Goal: Information Seeking & Learning: Learn about a topic

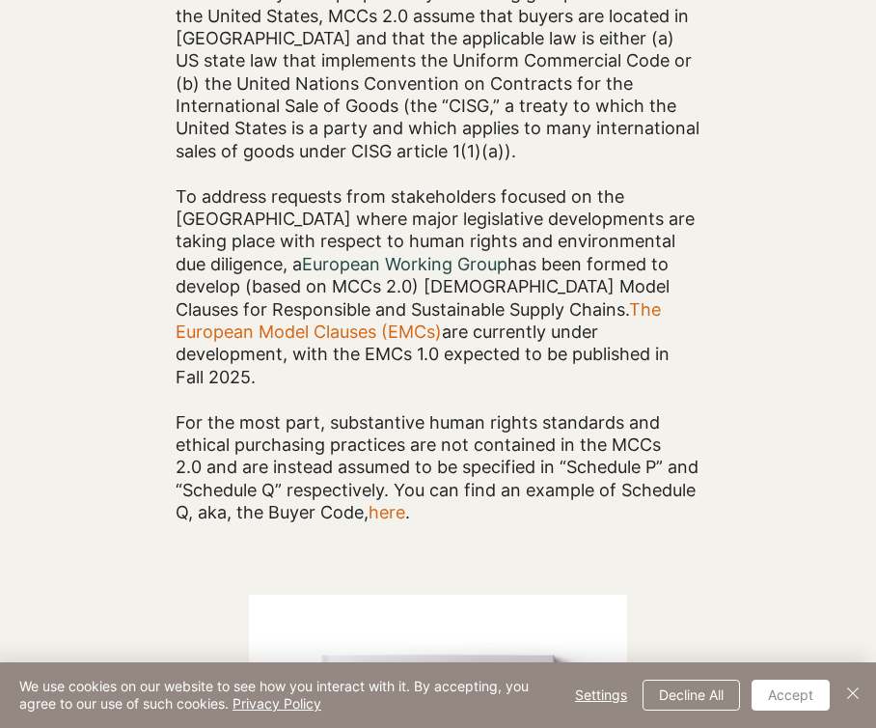
scroll to position [823, 0]
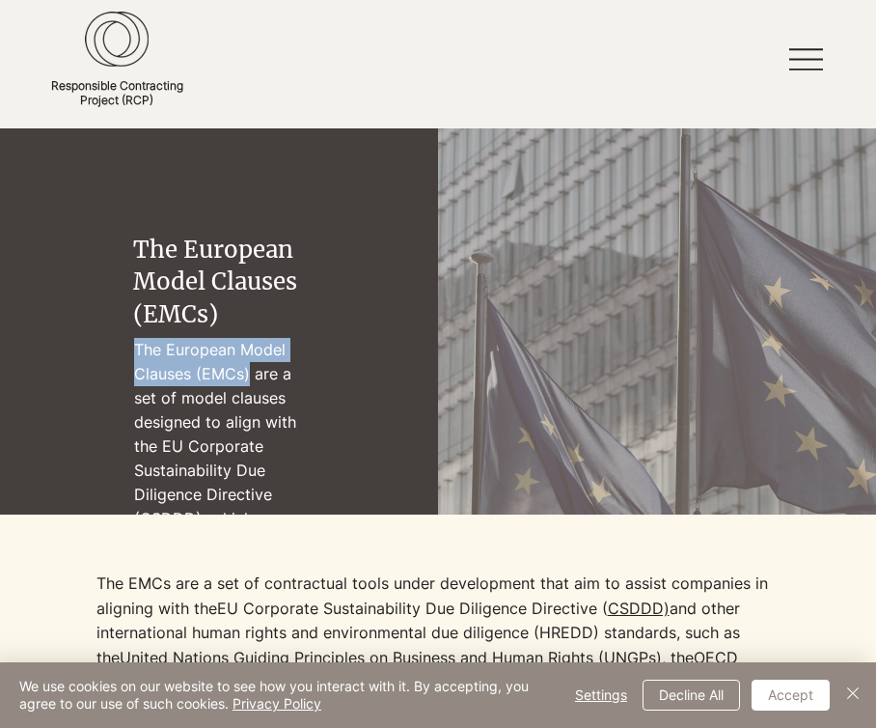
scroll to position [32, 0]
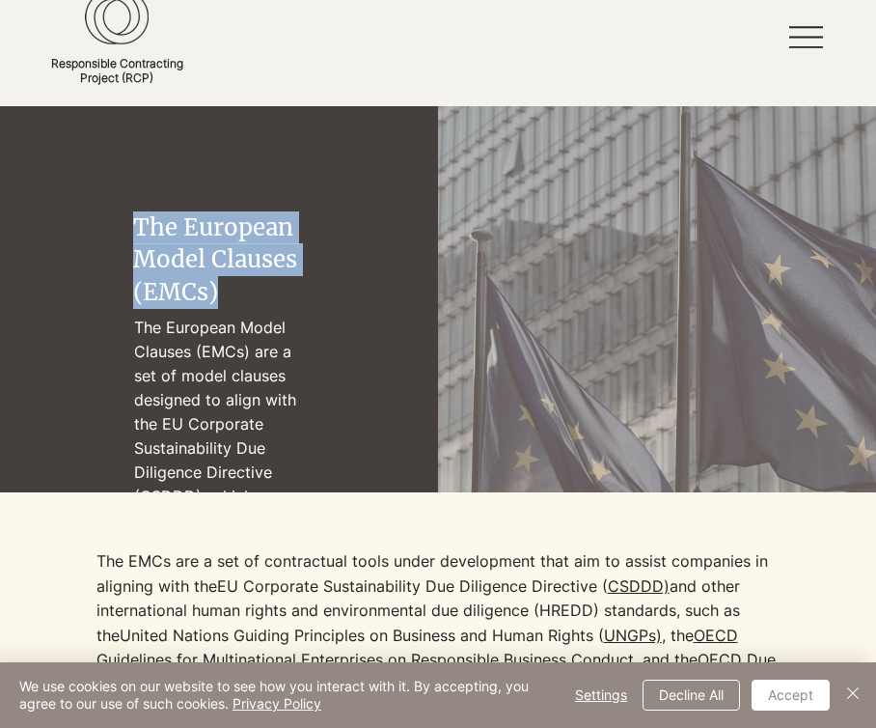
drag, startPoint x: 137, startPoint y: 228, endPoint x: 221, endPoint y: 292, distance: 106.0
click at [221, 292] on h2 "The European Model Clauses (EMCs)" at bounding box center [219, 259] width 172 height 97
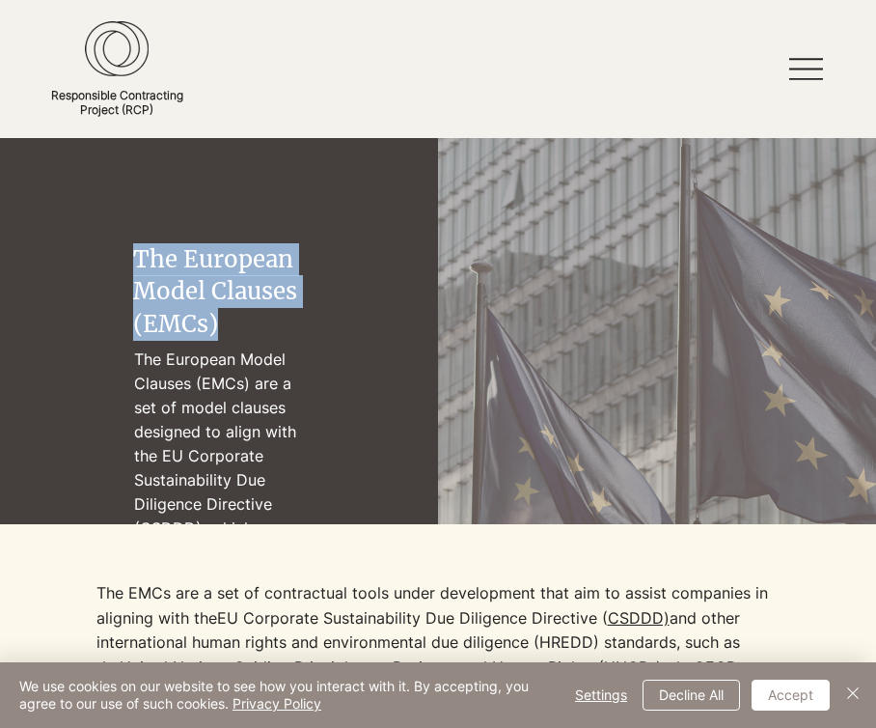
scroll to position [0, 0]
copy span "The European Model Clauses (EMCs)"
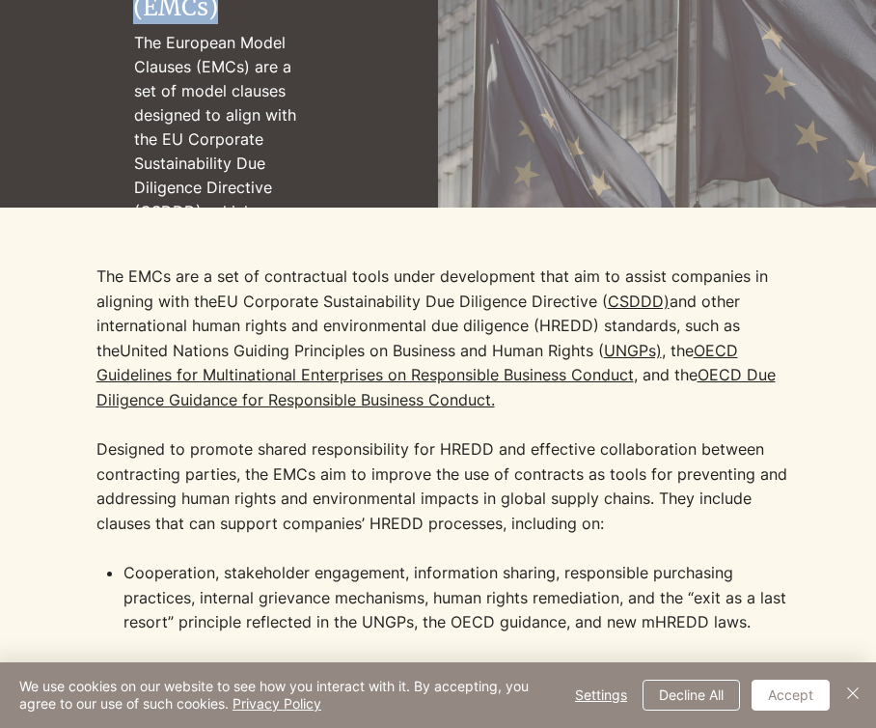
scroll to position [323, 0]
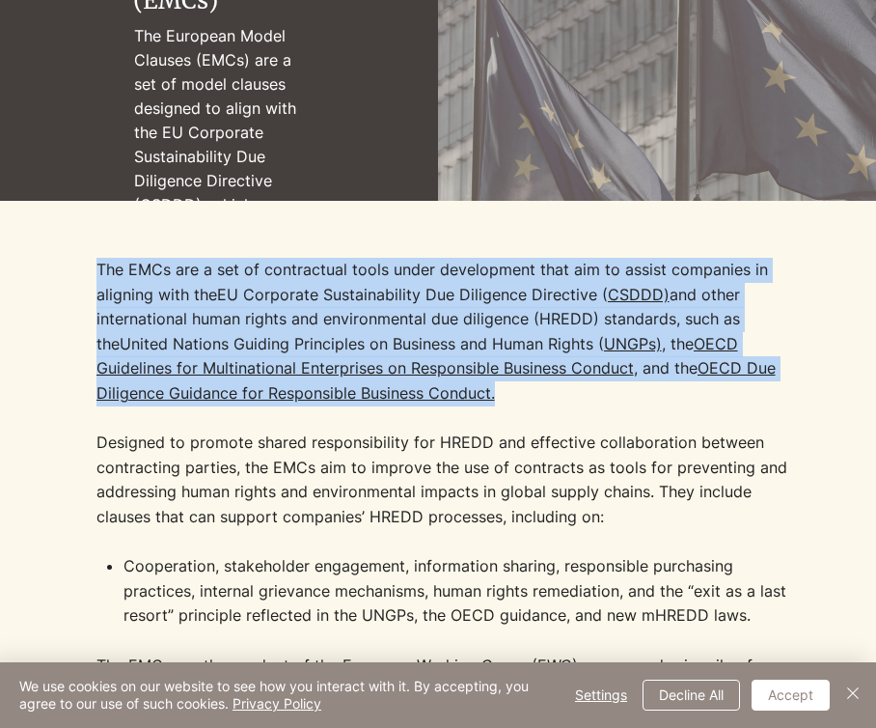
drag, startPoint x: 100, startPoint y: 271, endPoint x: 548, endPoint y: 387, distance: 462.5
click at [548, 387] on p "The EMCs are a set of contractual tools under development that aim to assist co…" at bounding box center [447, 406] width 701 height 296
copy p "The EMCs are a set of contractual tools under development that aim to assist co…"
